Goal: Task Accomplishment & Management: Manage account settings

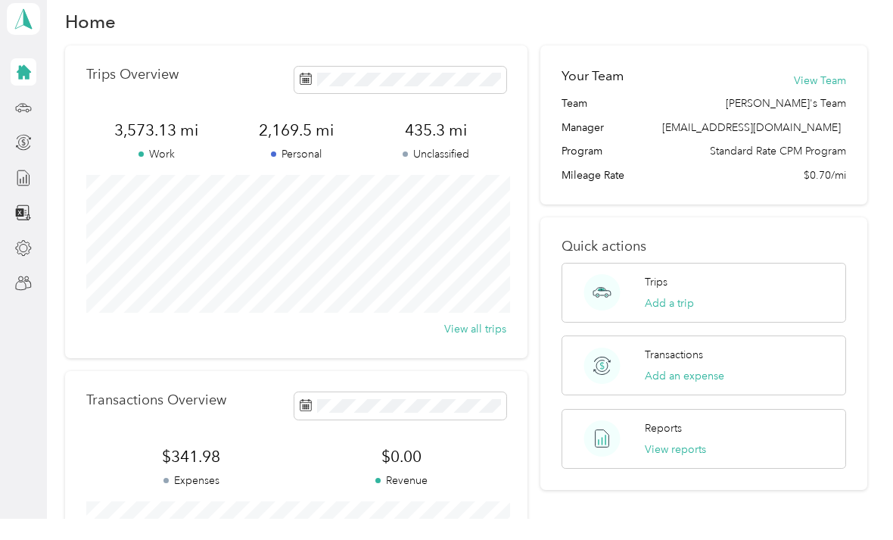
scroll to position [48, 0]
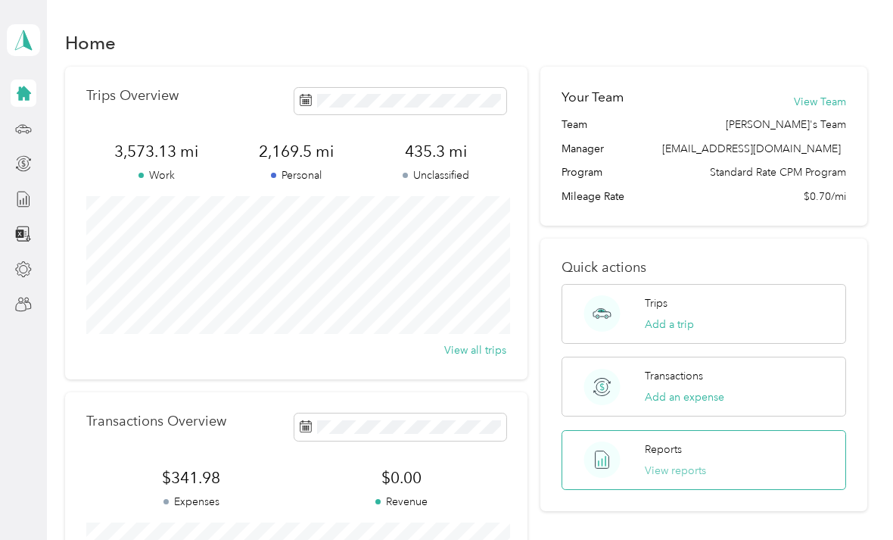
click at [683, 463] on button "View reports" at bounding box center [675, 471] width 61 height 16
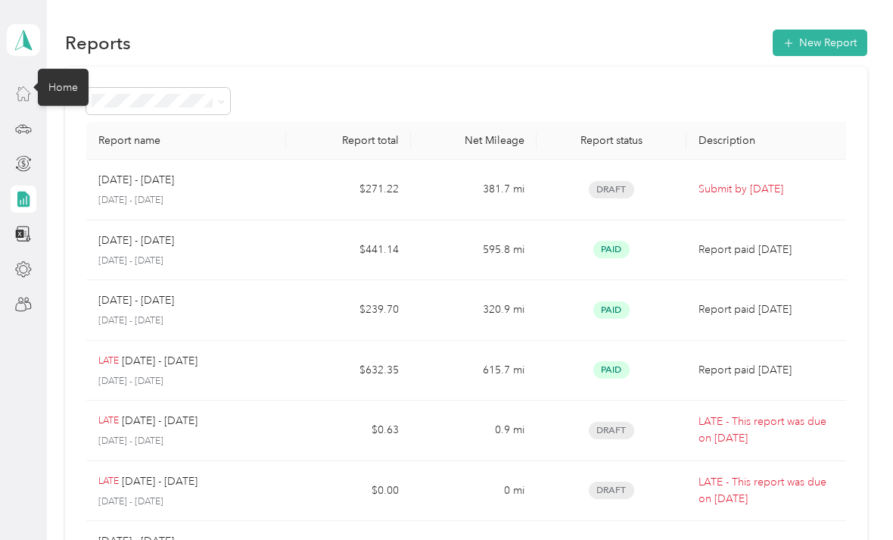
click at [21, 92] on icon at bounding box center [23, 93] width 17 height 17
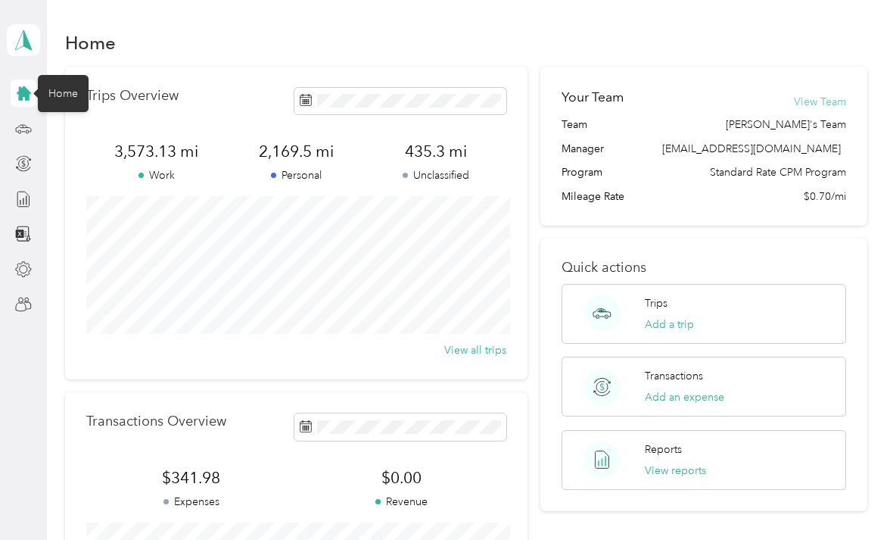
click at [827, 101] on button "View Team" at bounding box center [820, 102] width 52 height 16
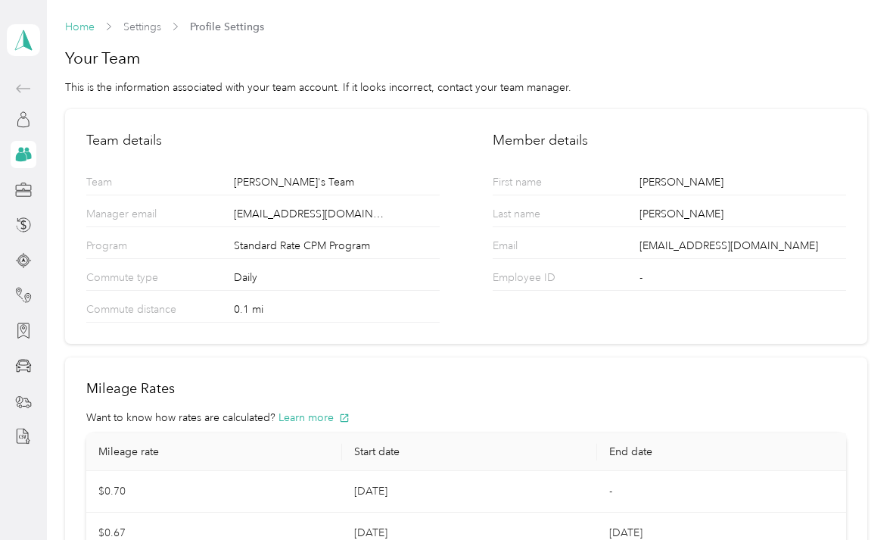
click at [77, 23] on link "Home" at bounding box center [80, 26] width 30 height 13
